Goal: Information Seeking & Learning: Check status

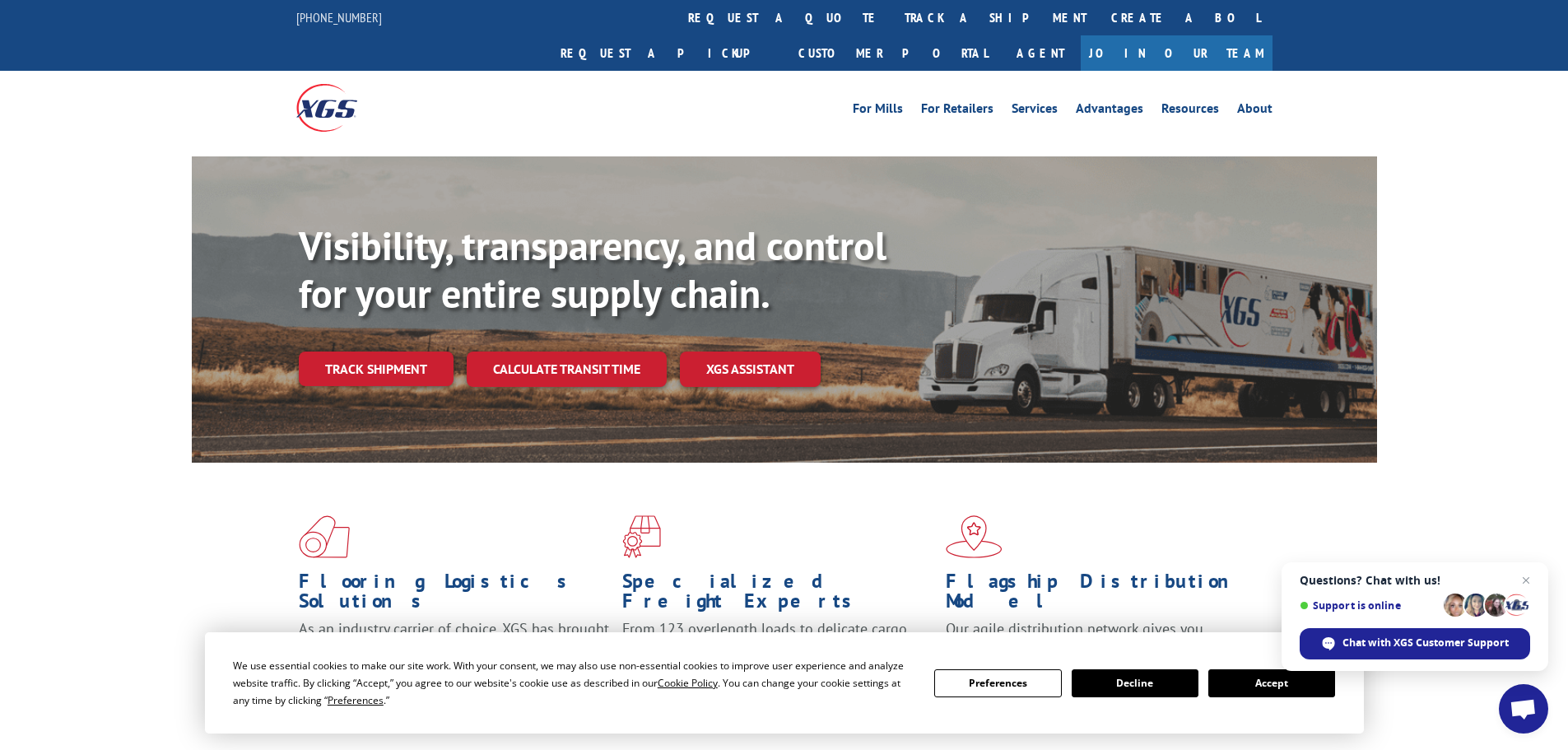
click at [1224, 684] on button "Accept" at bounding box center [1271, 684] width 127 height 28
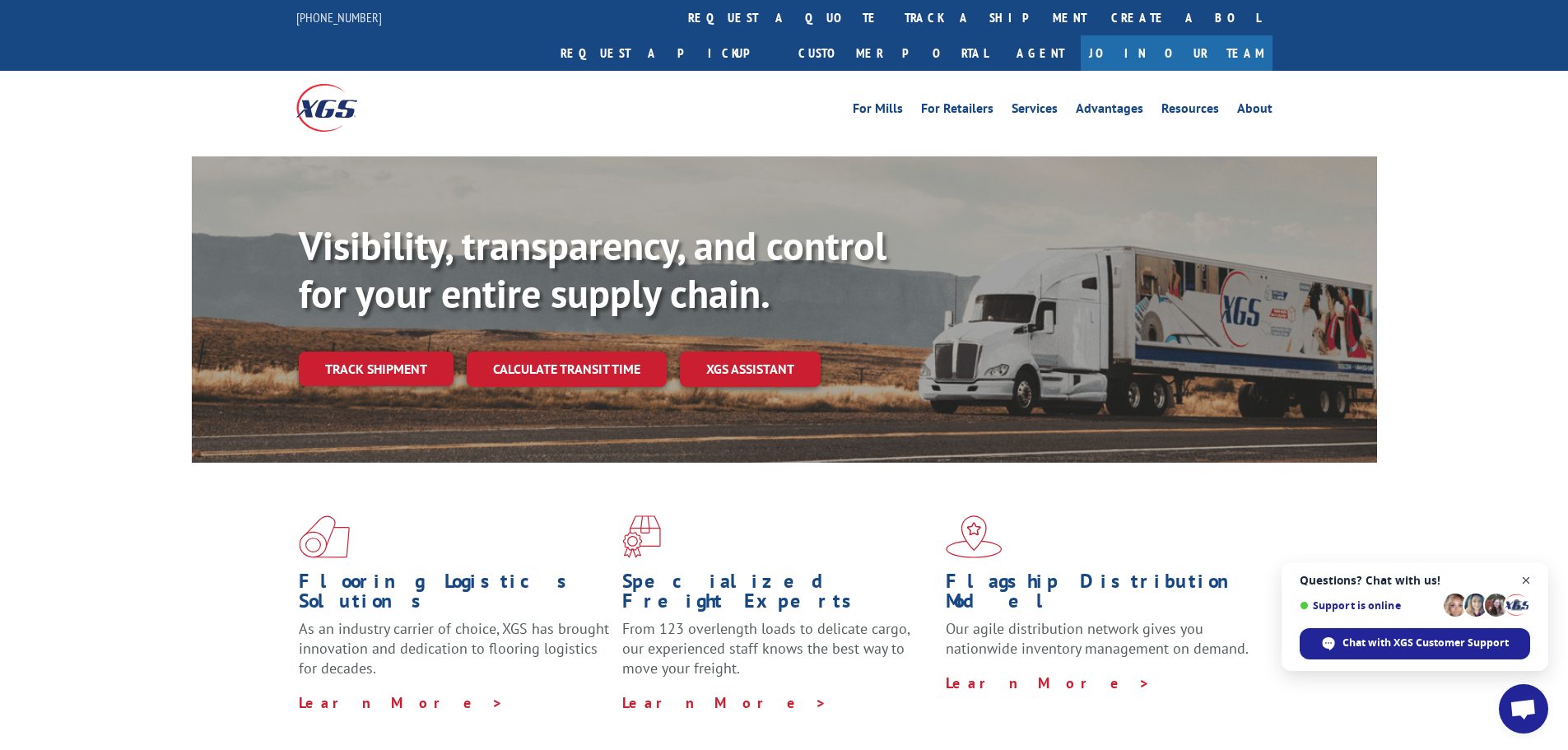
click at [1522, 577] on span "Close chat" at bounding box center [1527, 581] width 21 height 21
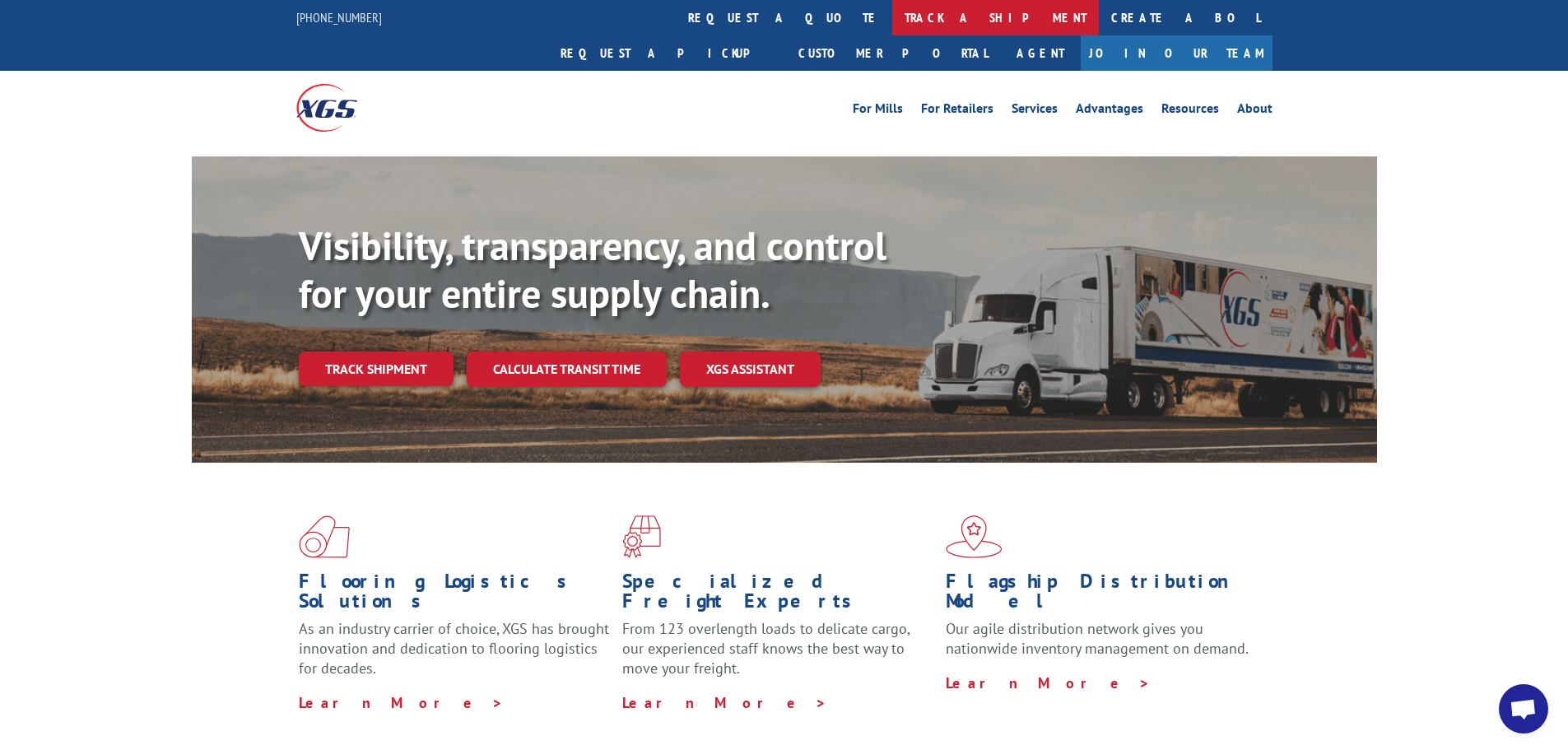
click at [892, 18] on link "track a shipment" at bounding box center [995, 17] width 207 height 36
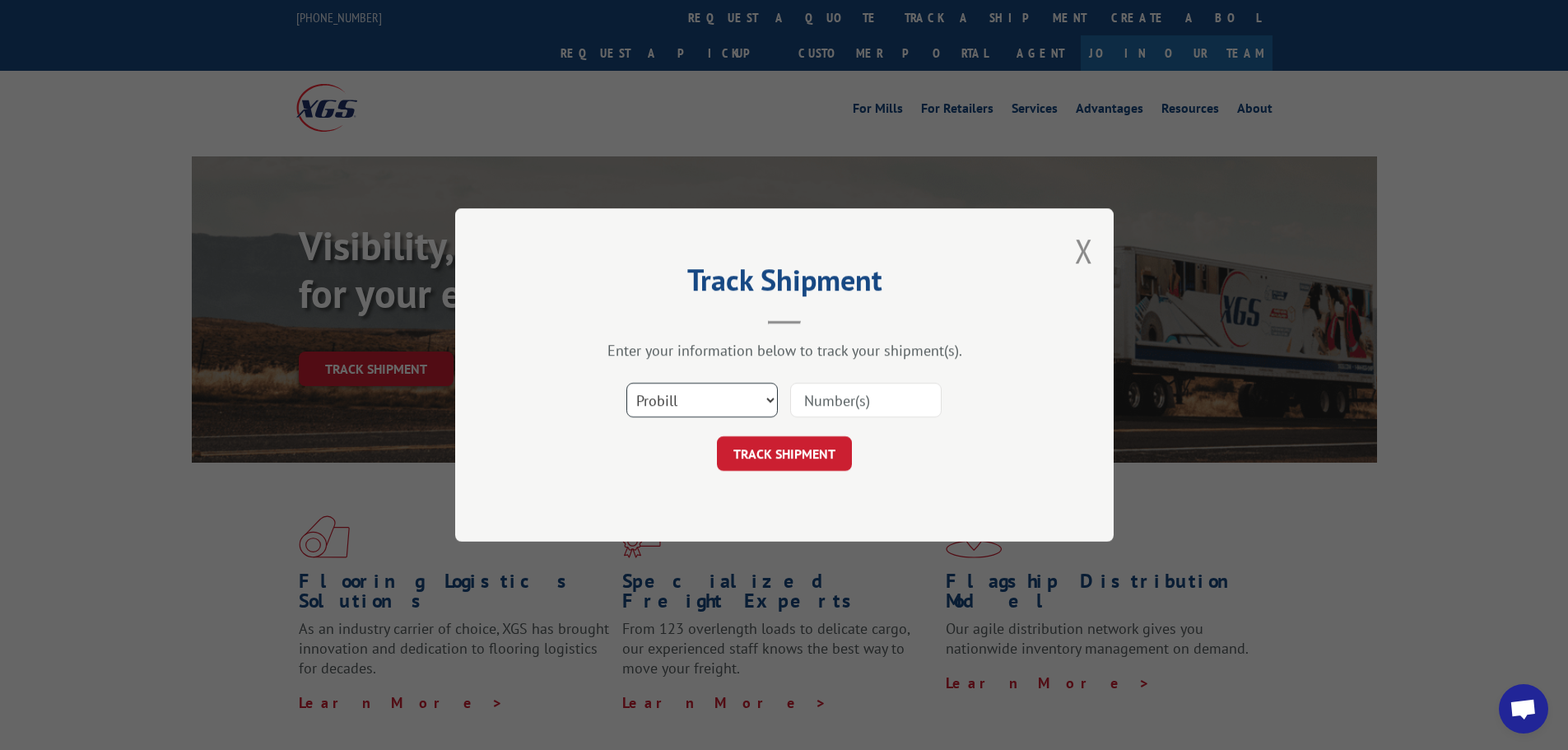
drag, startPoint x: 740, startPoint y: 400, endPoint x: 714, endPoint y: 413, distance: 29.1
click at [740, 400] on select "Select category... Probill BOL PO" at bounding box center [702, 400] width 152 height 35
select select "po"
click at [626, 382] on select "Select category... Probill BOL PO" at bounding box center [702, 400] width 152 height 35
click at [864, 390] on input at bounding box center [865, 400] width 152 height 35
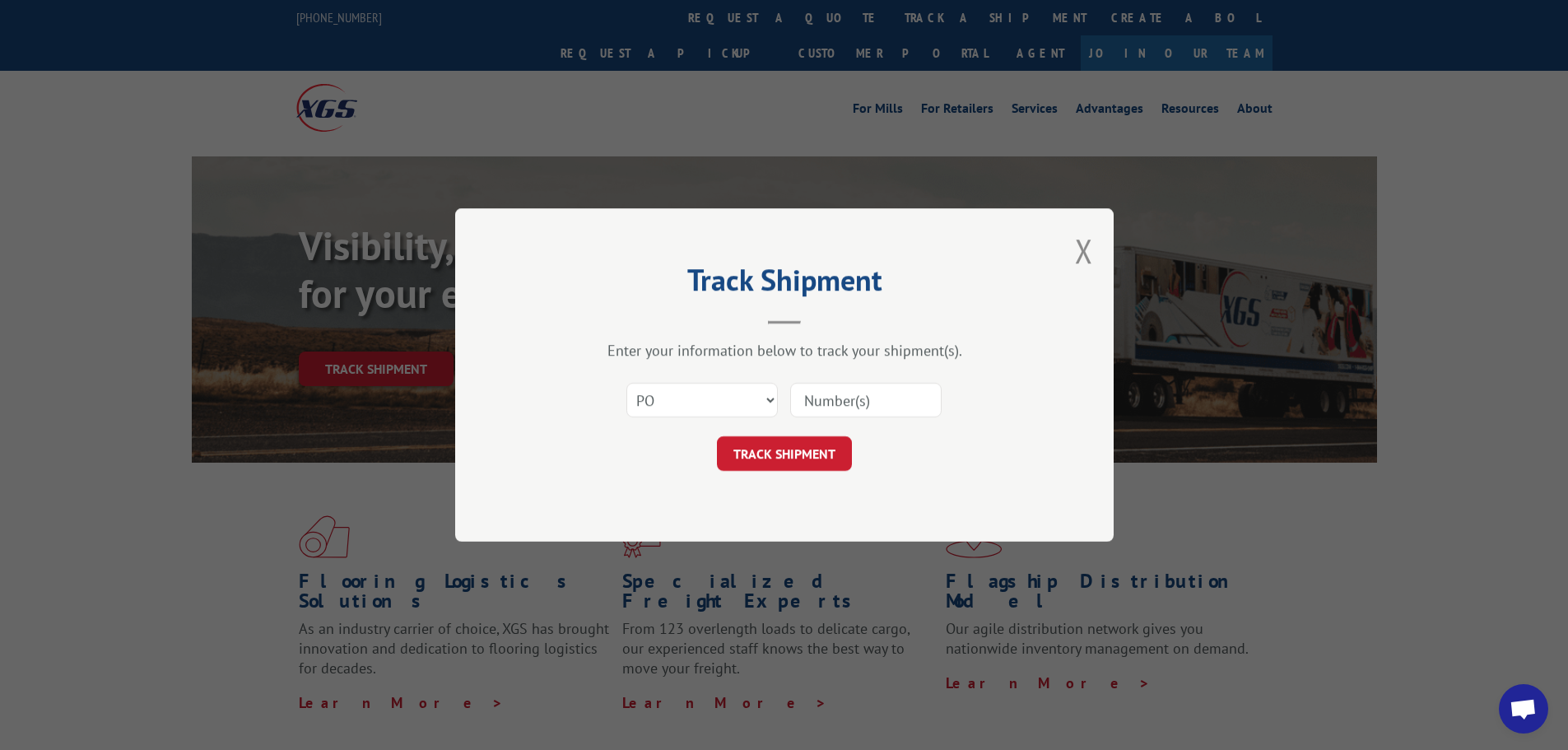
paste input "17522639"
type input "17522639"
click at [836, 452] on button "TRACK SHIPMENT" at bounding box center [784, 454] width 135 height 35
